Goal: Task Accomplishment & Management: Use online tool/utility

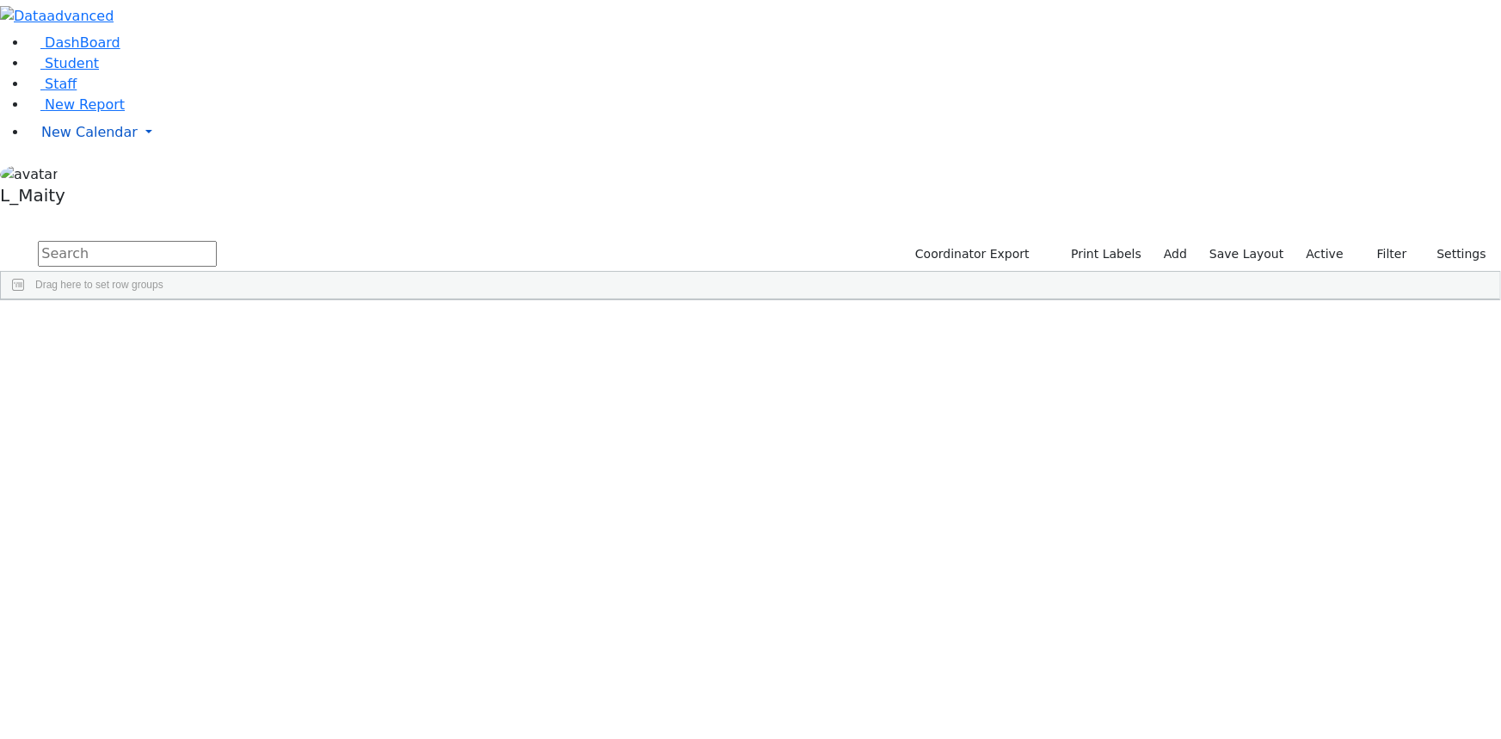
click at [94, 140] on span "New Calendar" at bounding box center [89, 132] width 96 height 16
click at [79, 175] on span "Calendar" at bounding box center [68, 166] width 62 height 16
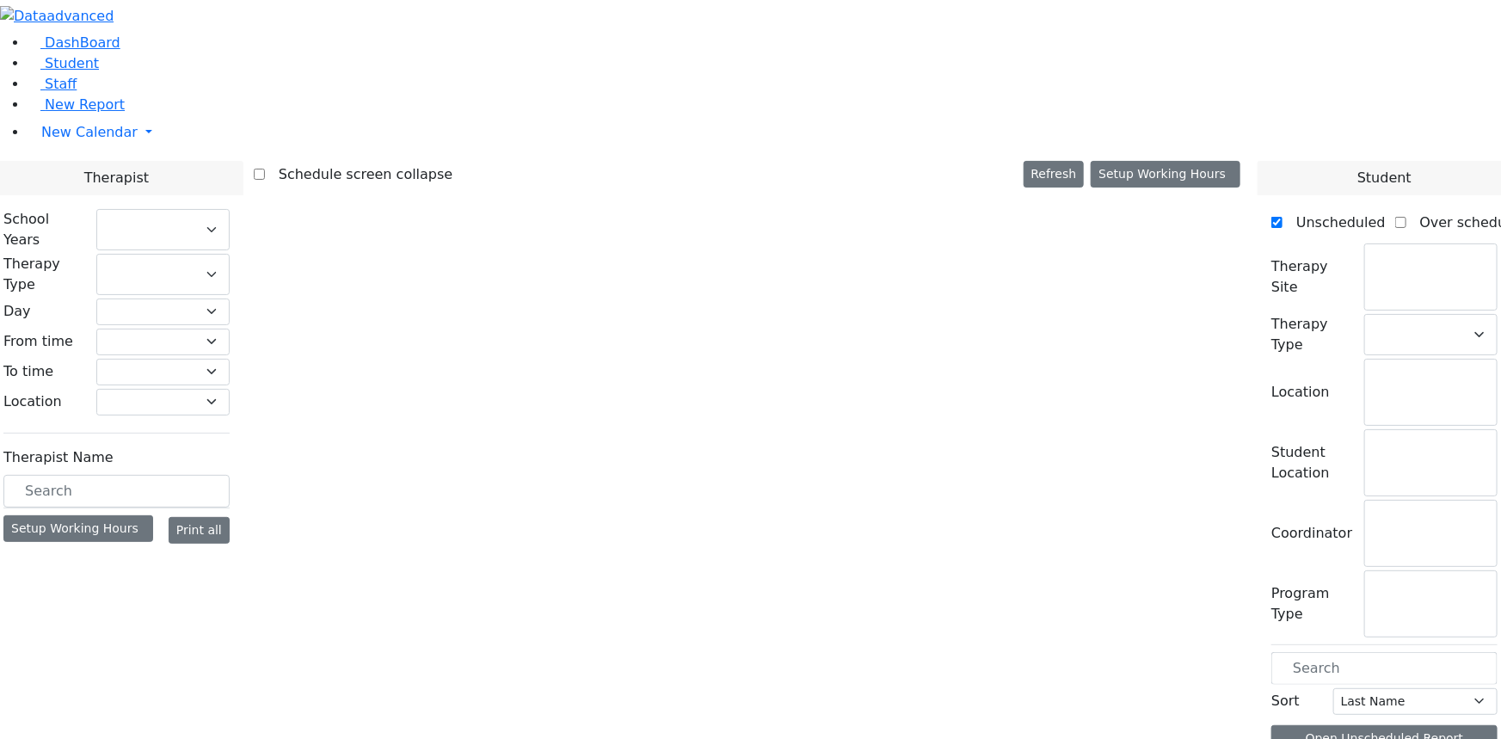
checkbox input "false"
select select "212"
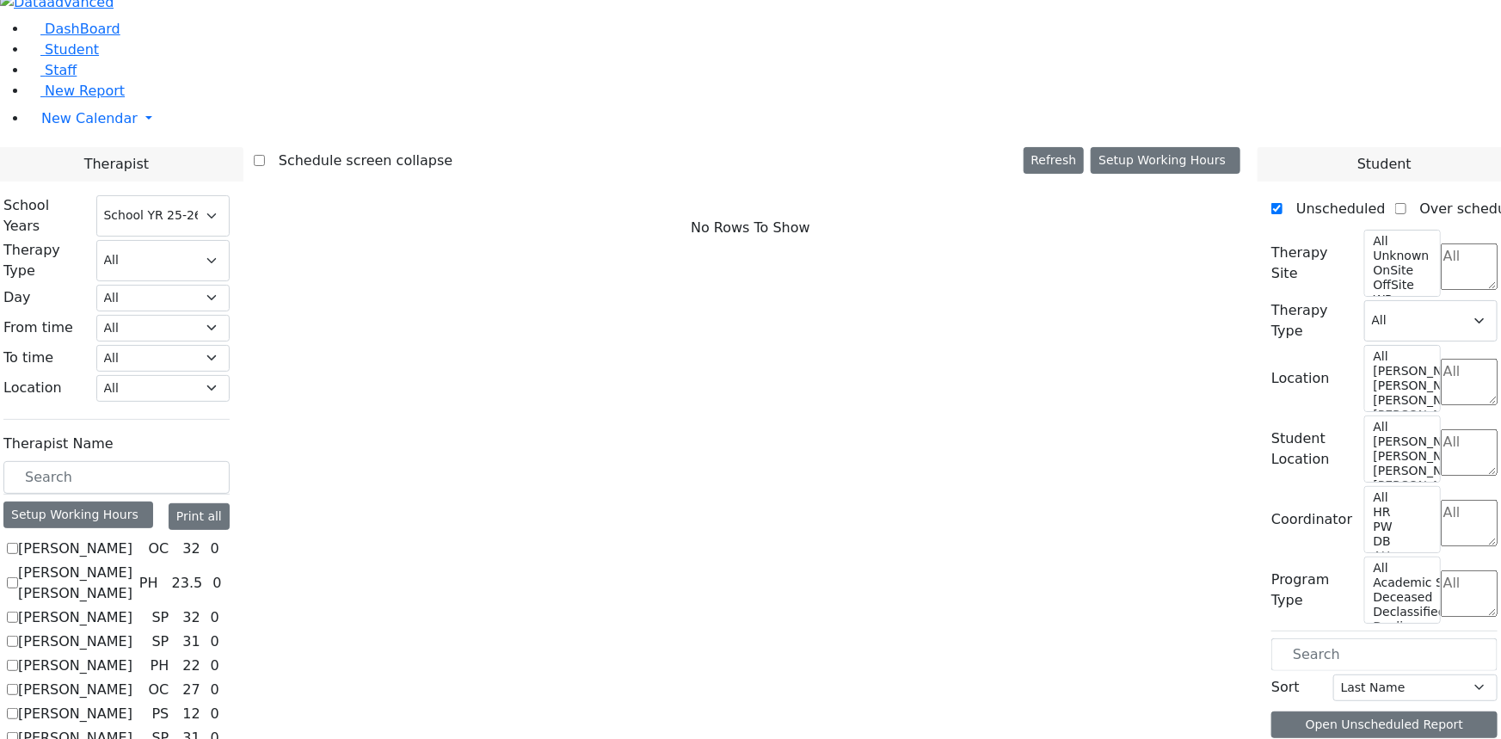
scroll to position [17, 0]
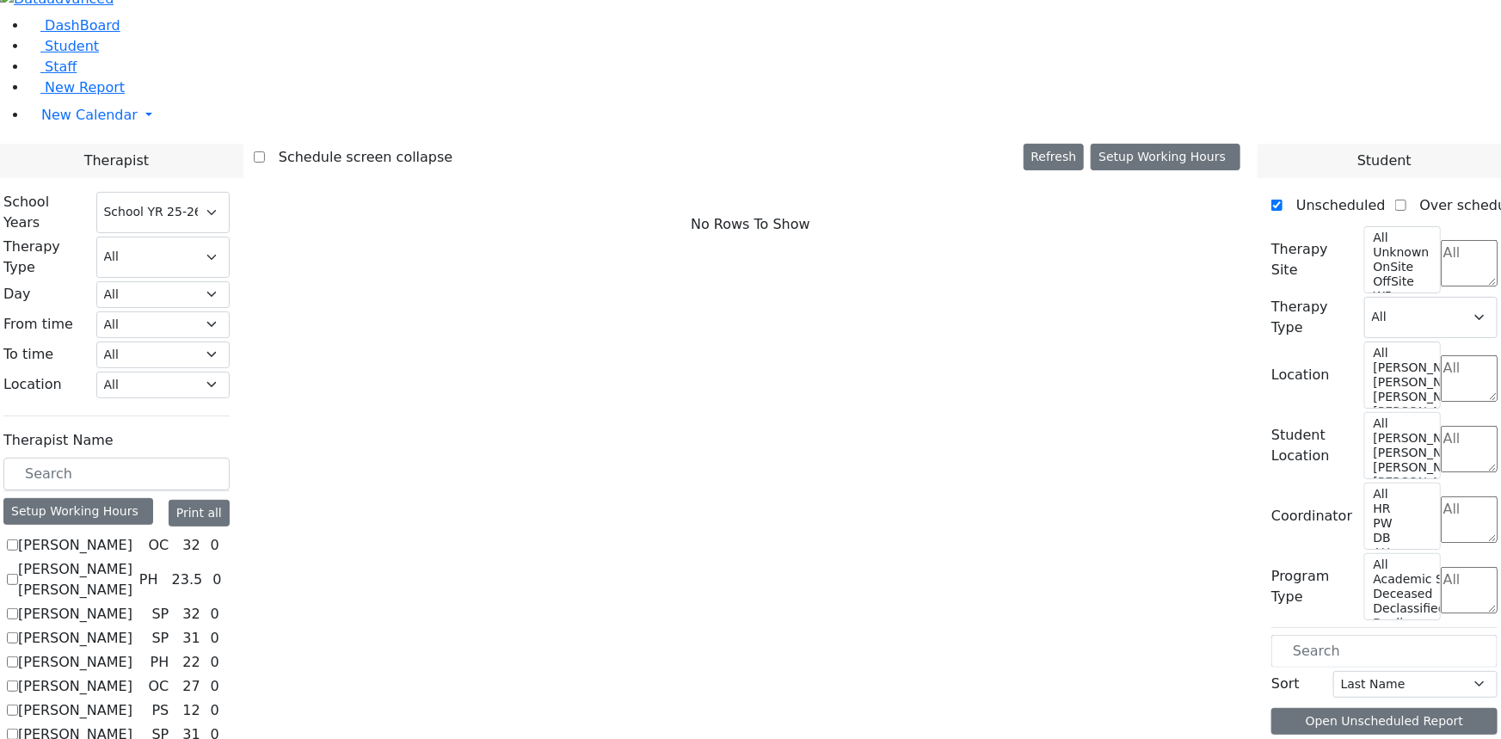
checkbox input "true"
select select "3"
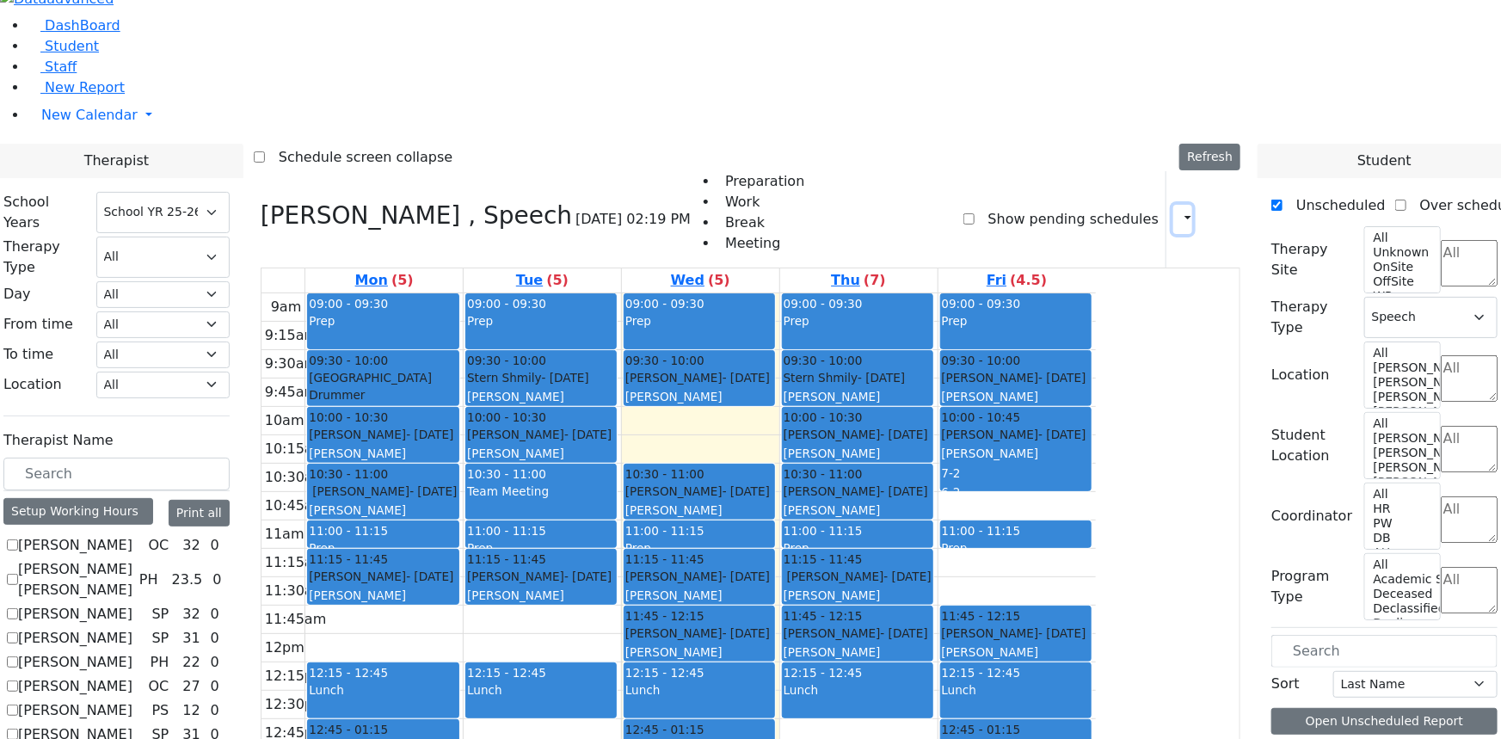
click at [1178, 205] on button "button" at bounding box center [1182, 219] width 19 height 29
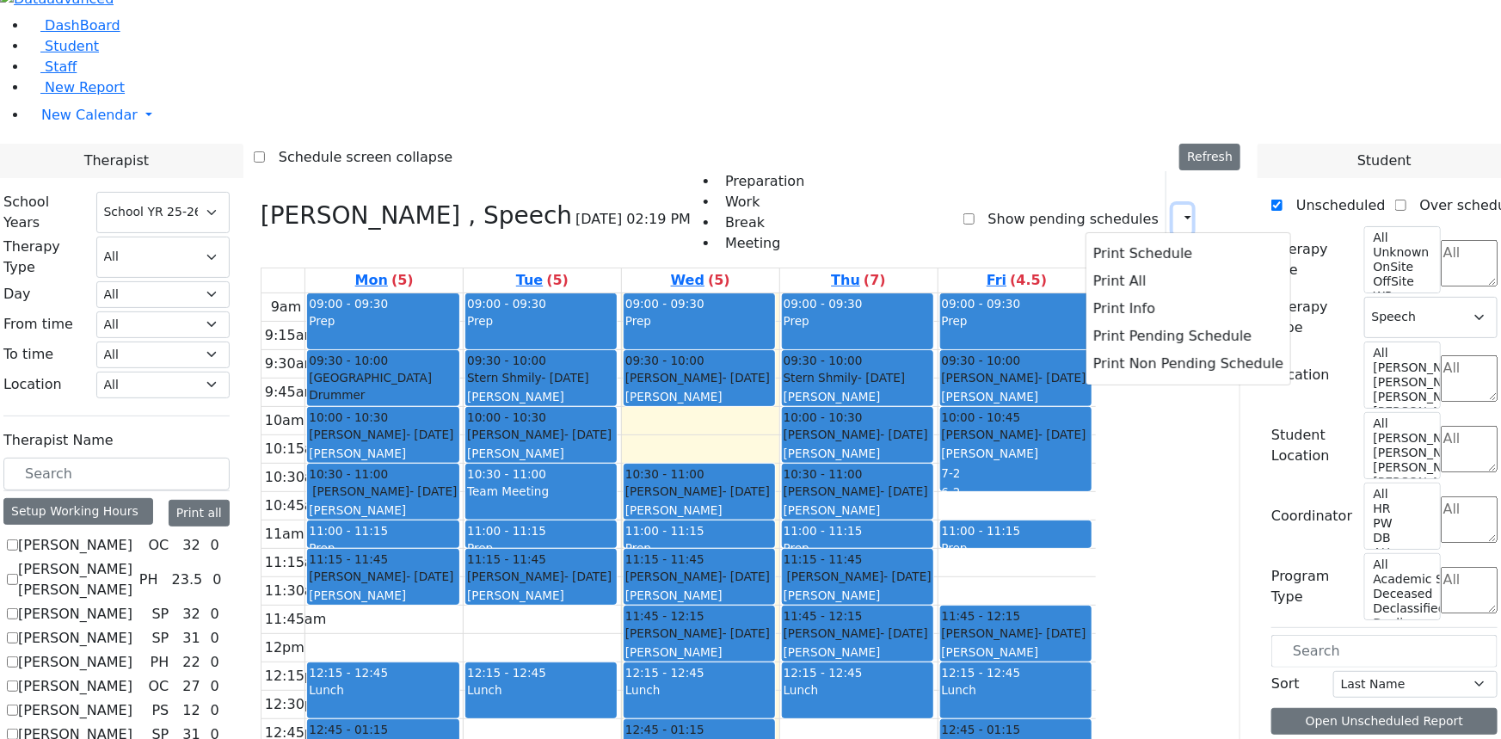
click at [1178, 211] on icon "button" at bounding box center [1178, 219] width 0 height 16
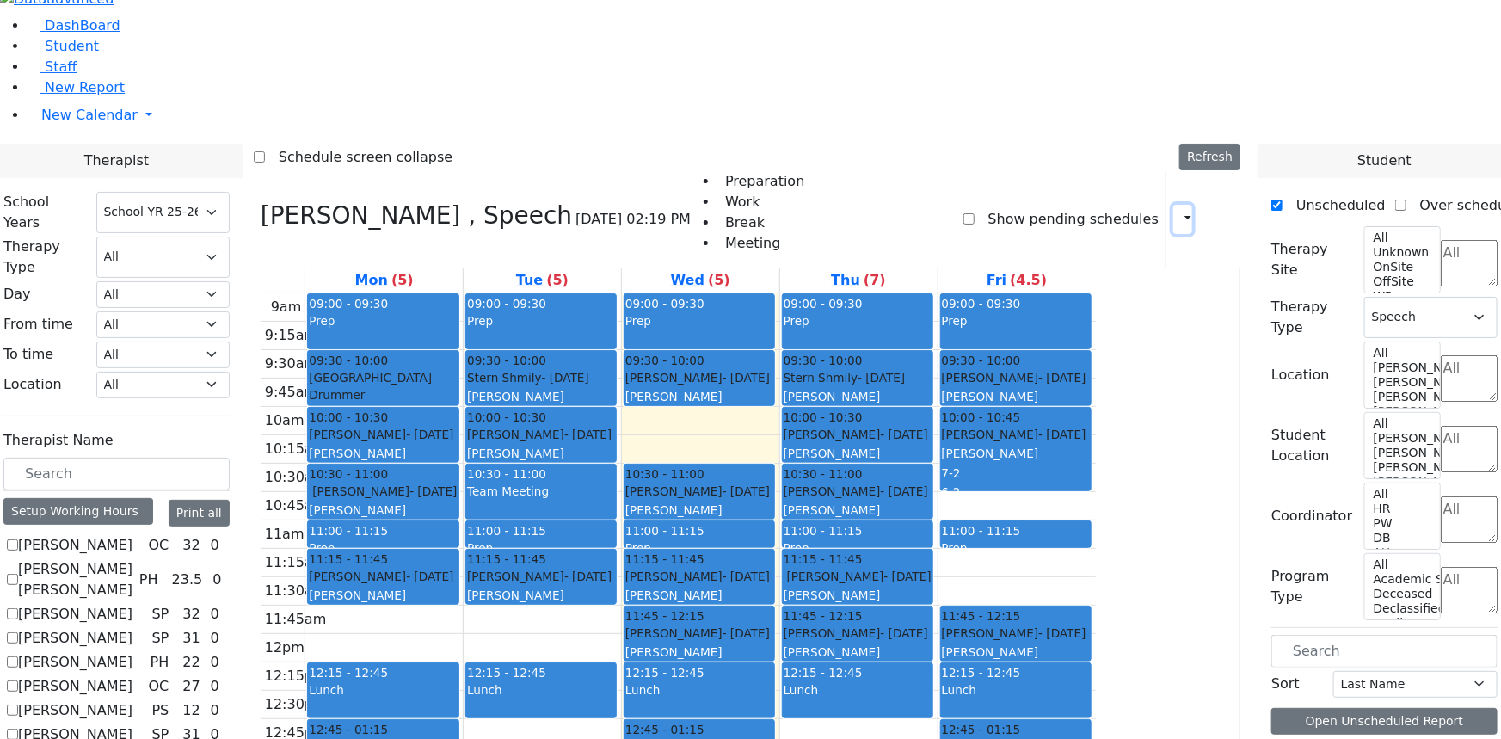
click at [1178, 211] on icon "button" at bounding box center [1178, 219] width 0 height 16
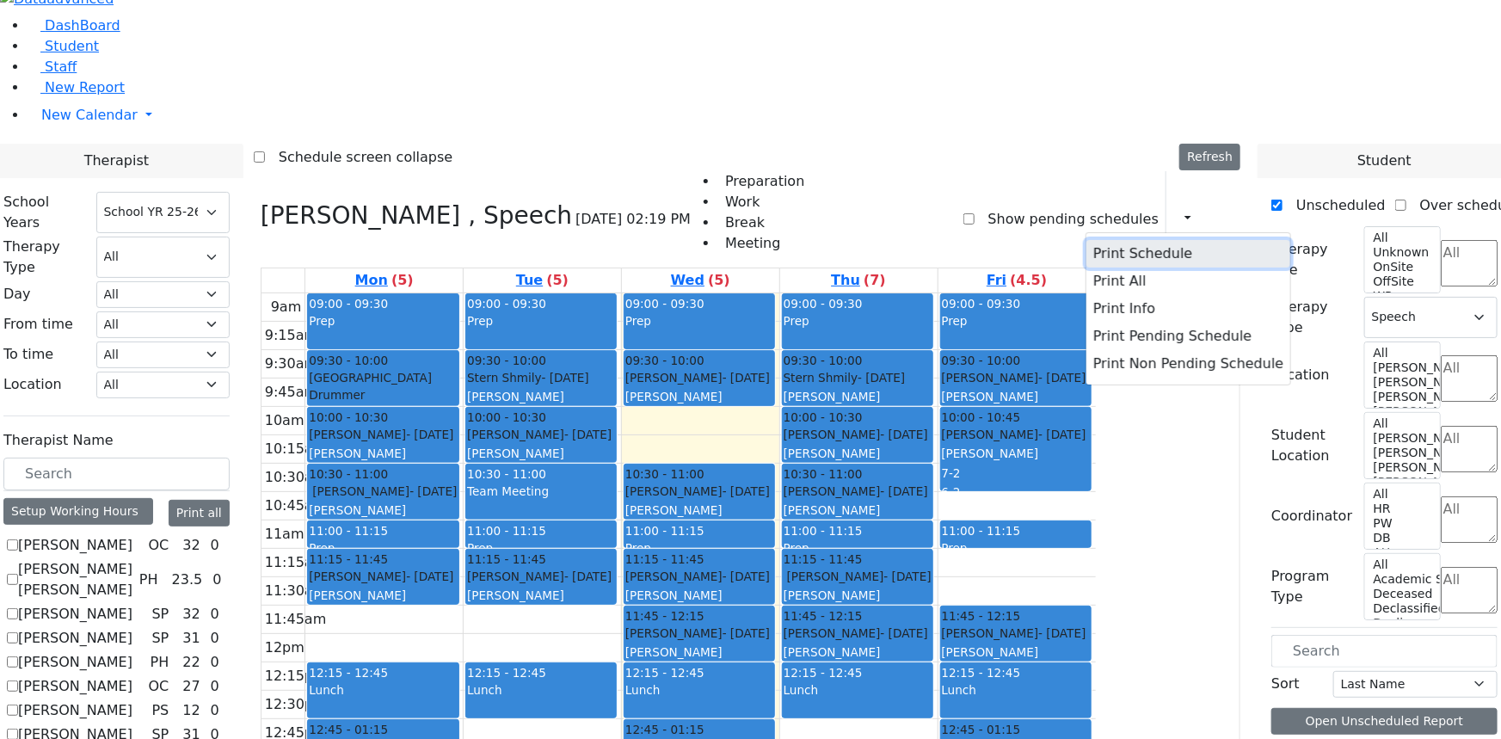
click at [1129, 240] on button "Print Schedule" at bounding box center [1188, 254] width 204 height 28
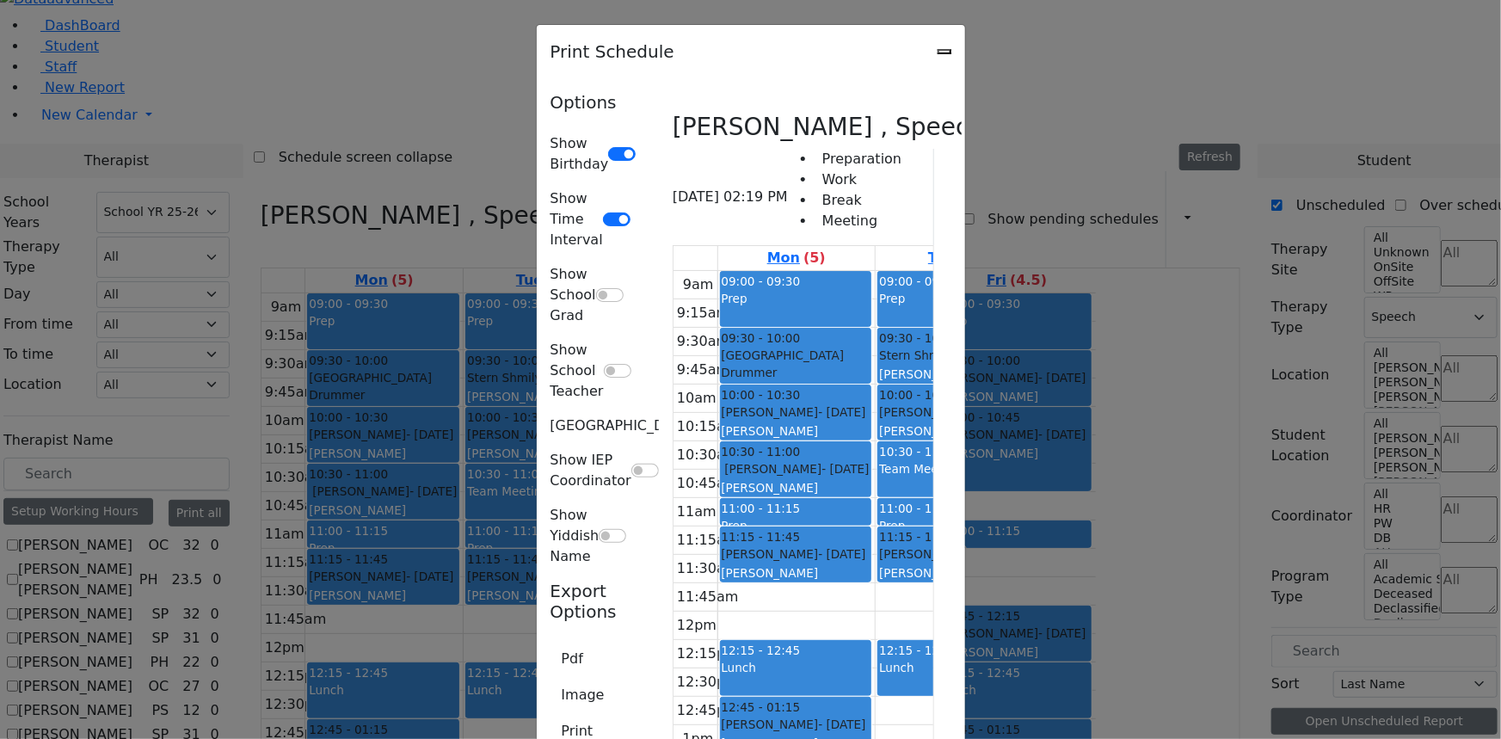
click at [550, 643] on div "Pdf Image Print Email" at bounding box center [592, 715] width 85 height 145
type input "[EMAIL_ADDRESS][DOMAIN_NAME]"
type textarea "This is schedule for [PERSON_NAME]"
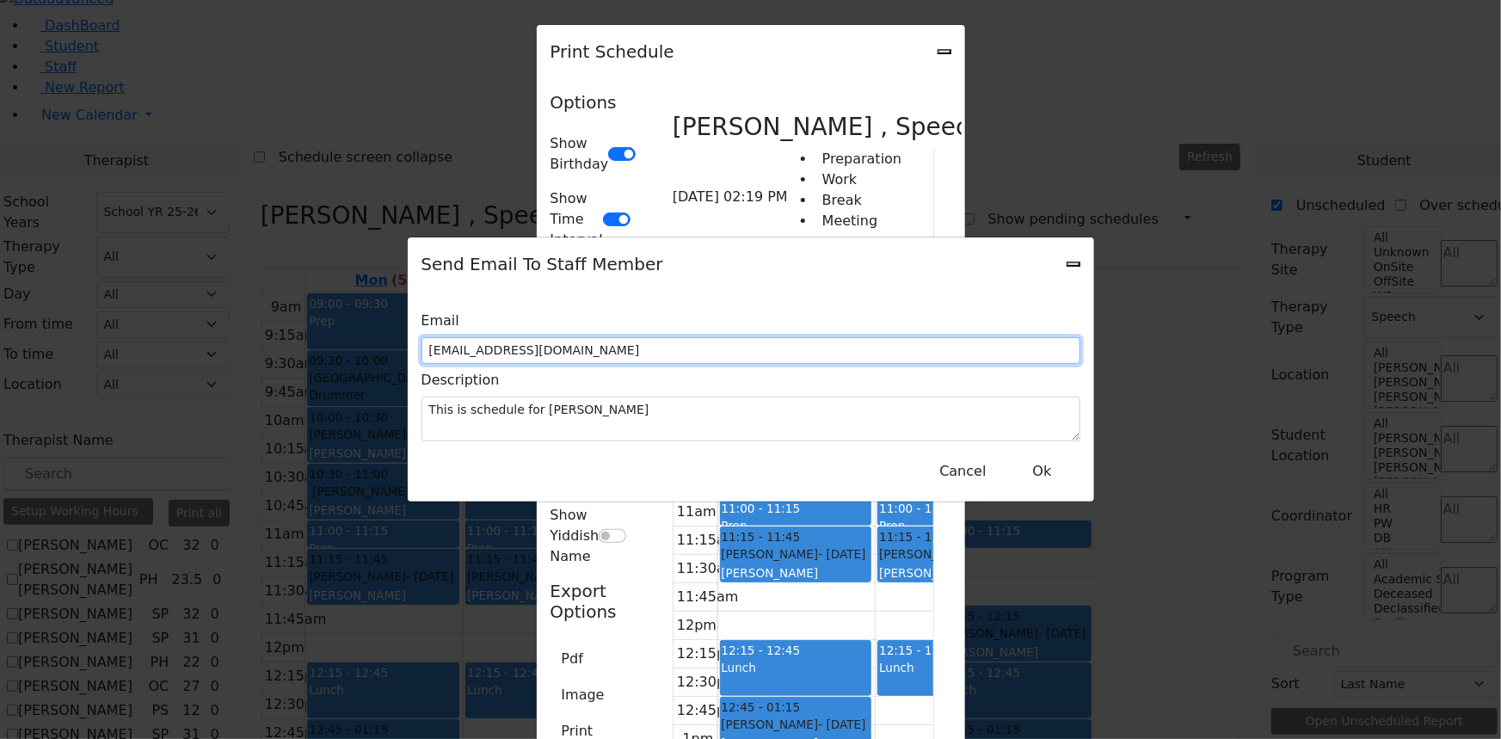
drag, startPoint x: 744, startPoint y: 352, endPoint x: 447, endPoint y: 339, distance: 297.0
click at [447, 339] on div "Email [EMAIL_ADDRESS][DOMAIN_NAME]" at bounding box center [750, 333] width 659 height 59
type input "[EMAIL_ADDRESS][DOMAIN_NAME]"
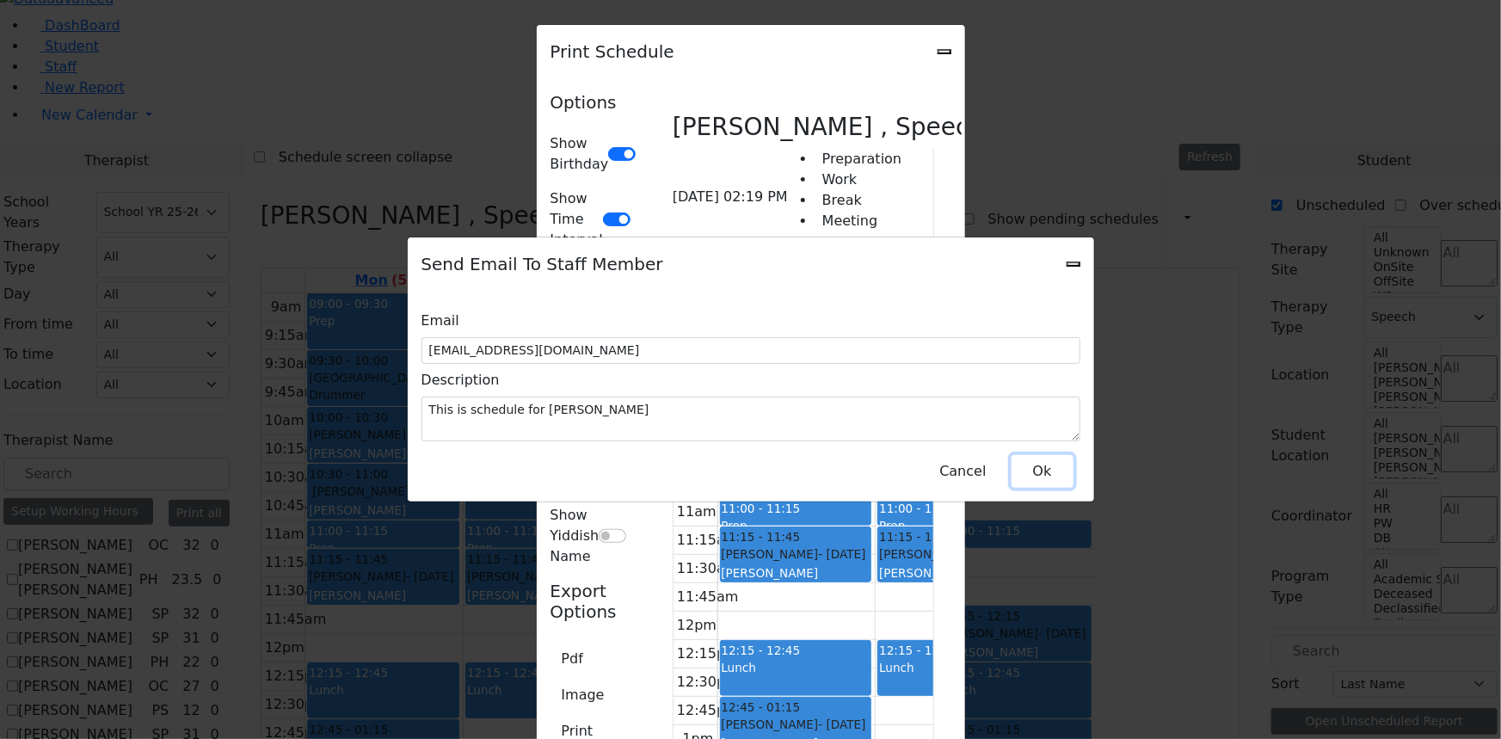
click at [1064, 455] on button "Ok" at bounding box center [1043, 471] width 62 height 33
